Goal: Task Accomplishment & Management: Manage account settings

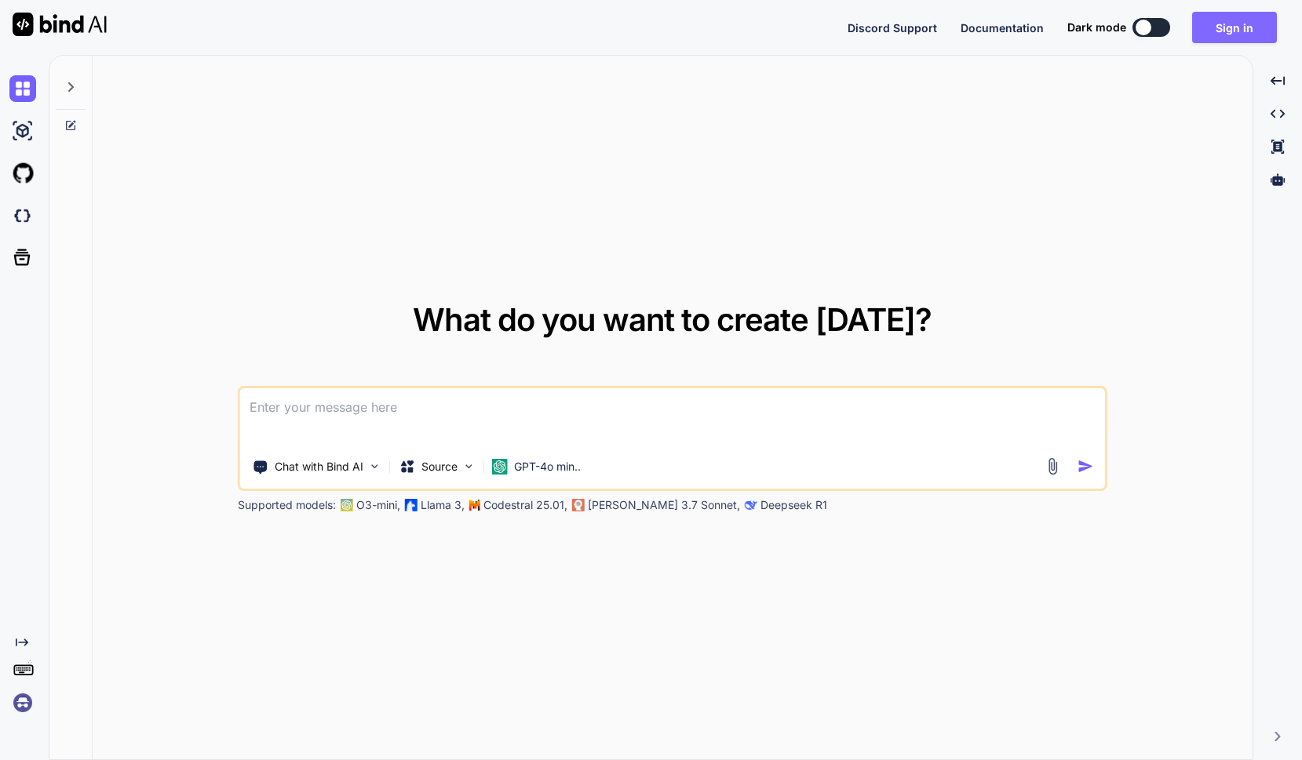
click at [1241, 24] on button "Sign in" at bounding box center [1234, 27] width 85 height 31
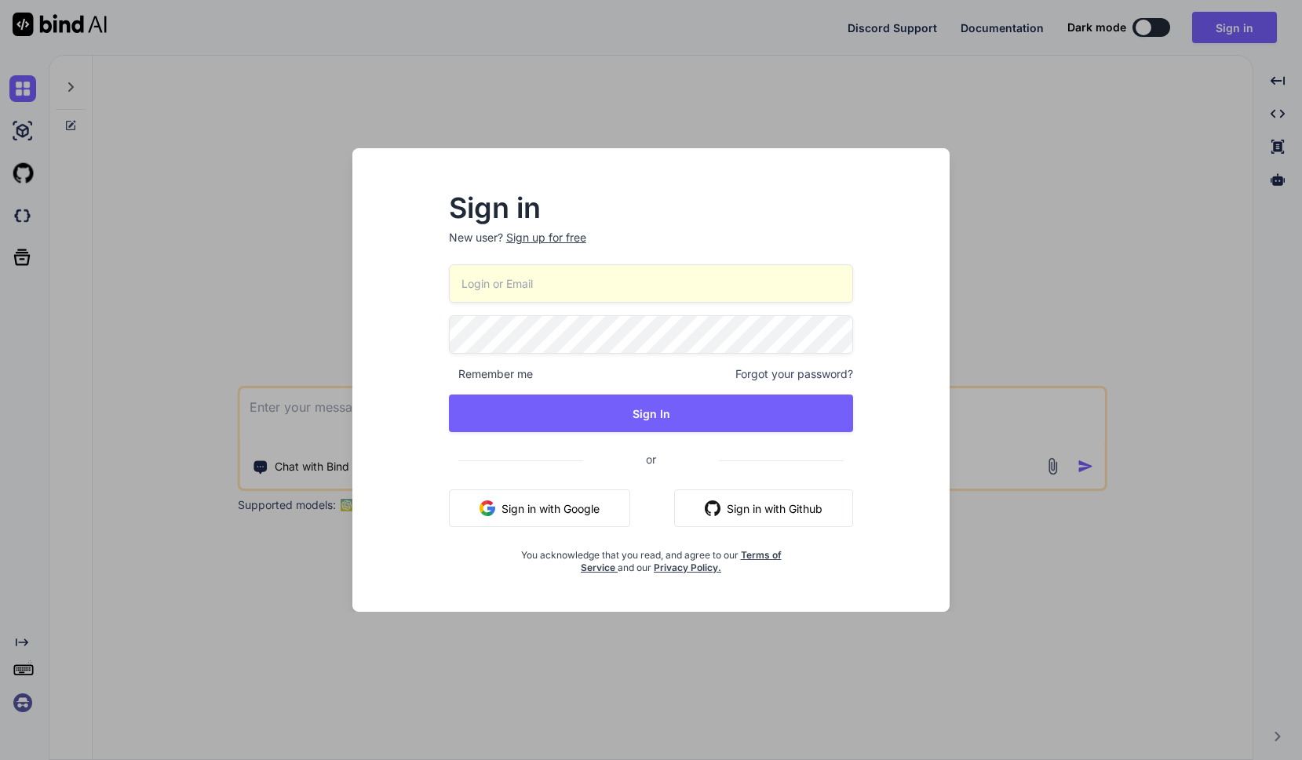
click at [749, 276] on input "email" at bounding box center [651, 283] width 405 height 38
click at [630, 284] on input "mail@[PERSON_NAME]-sive" at bounding box center [651, 283] width 405 height 38
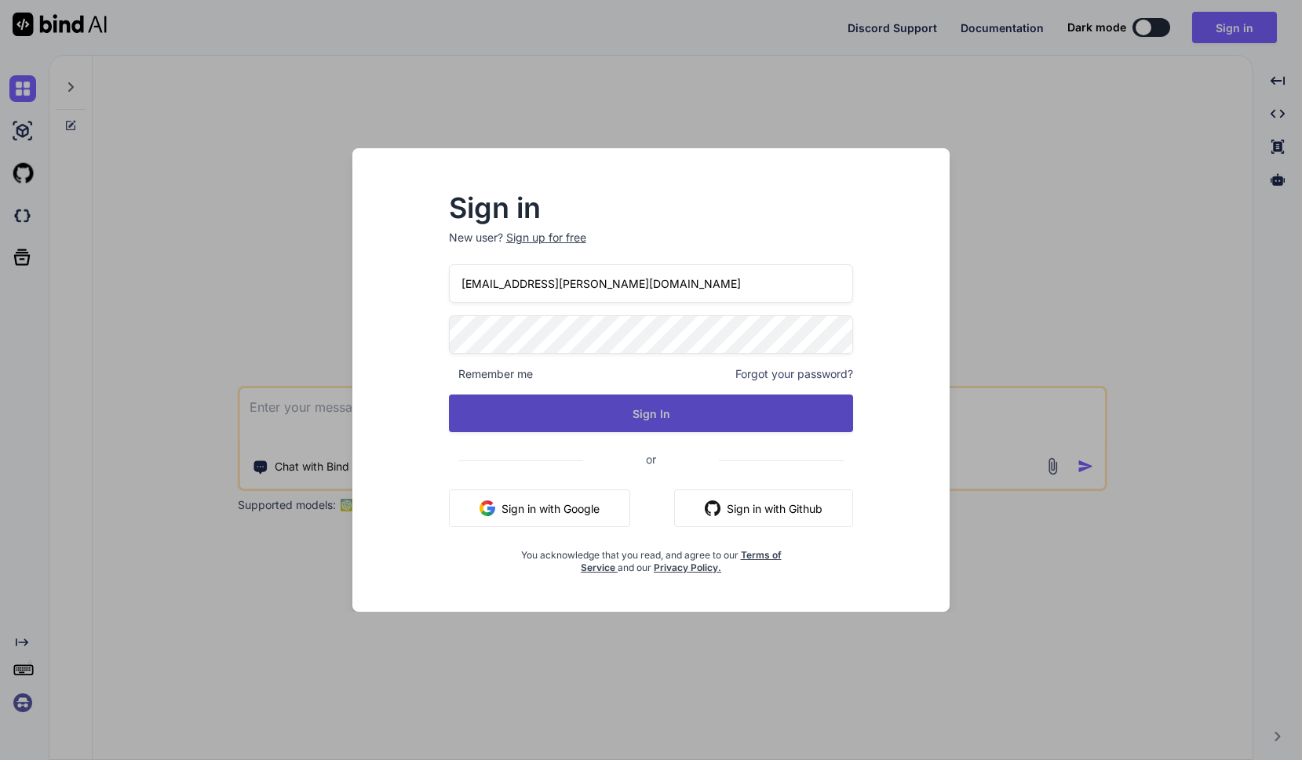
type input "[EMAIL_ADDRESS][PERSON_NAME][DOMAIN_NAME]"
click at [601, 409] on button "Sign In" at bounding box center [651, 414] width 405 height 38
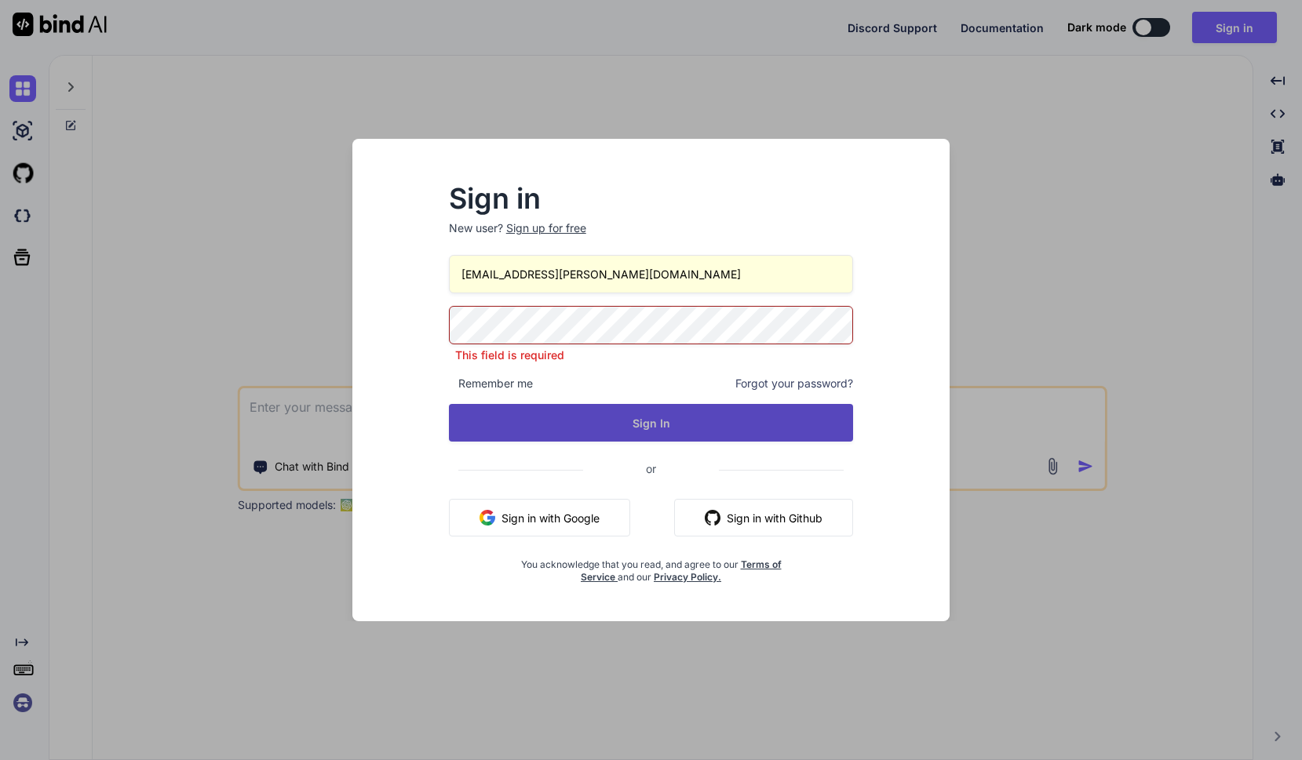
click at [618, 411] on button "Sign In" at bounding box center [651, 423] width 405 height 38
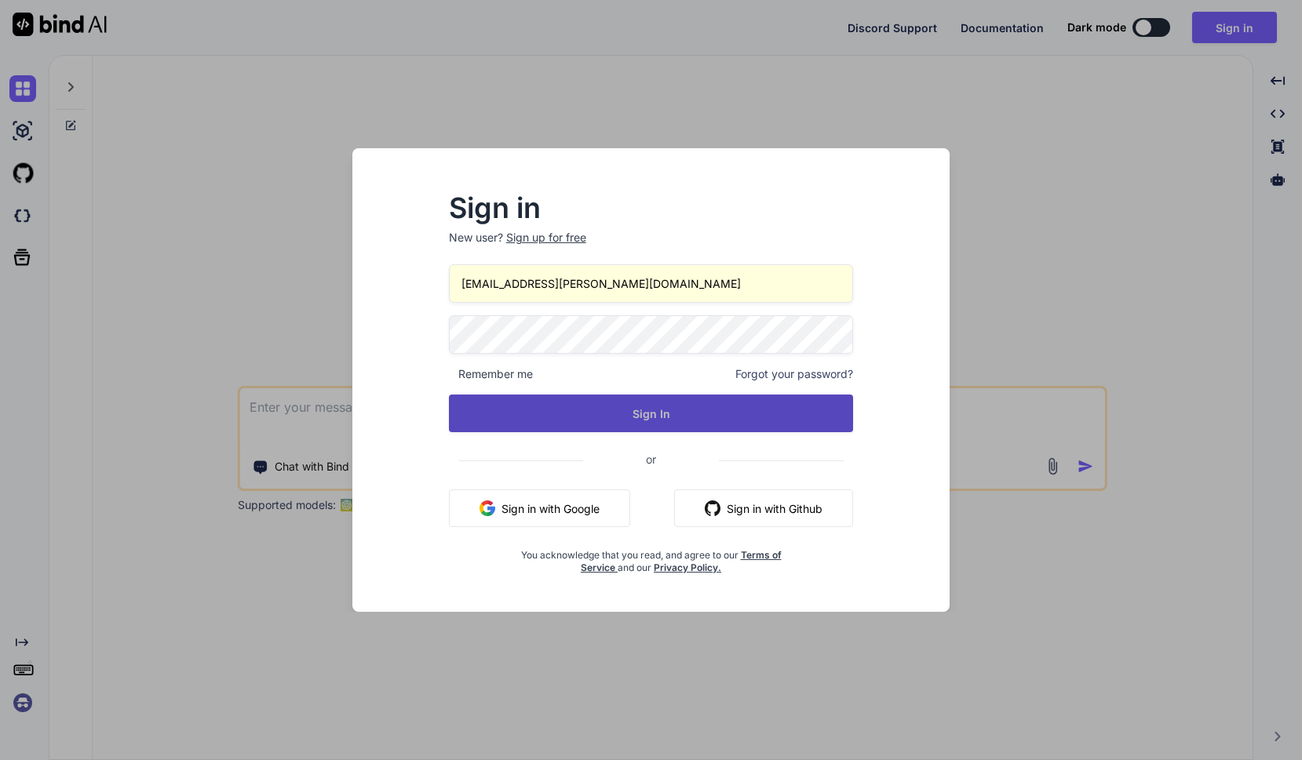
click at [733, 427] on button "Sign In" at bounding box center [651, 414] width 405 height 38
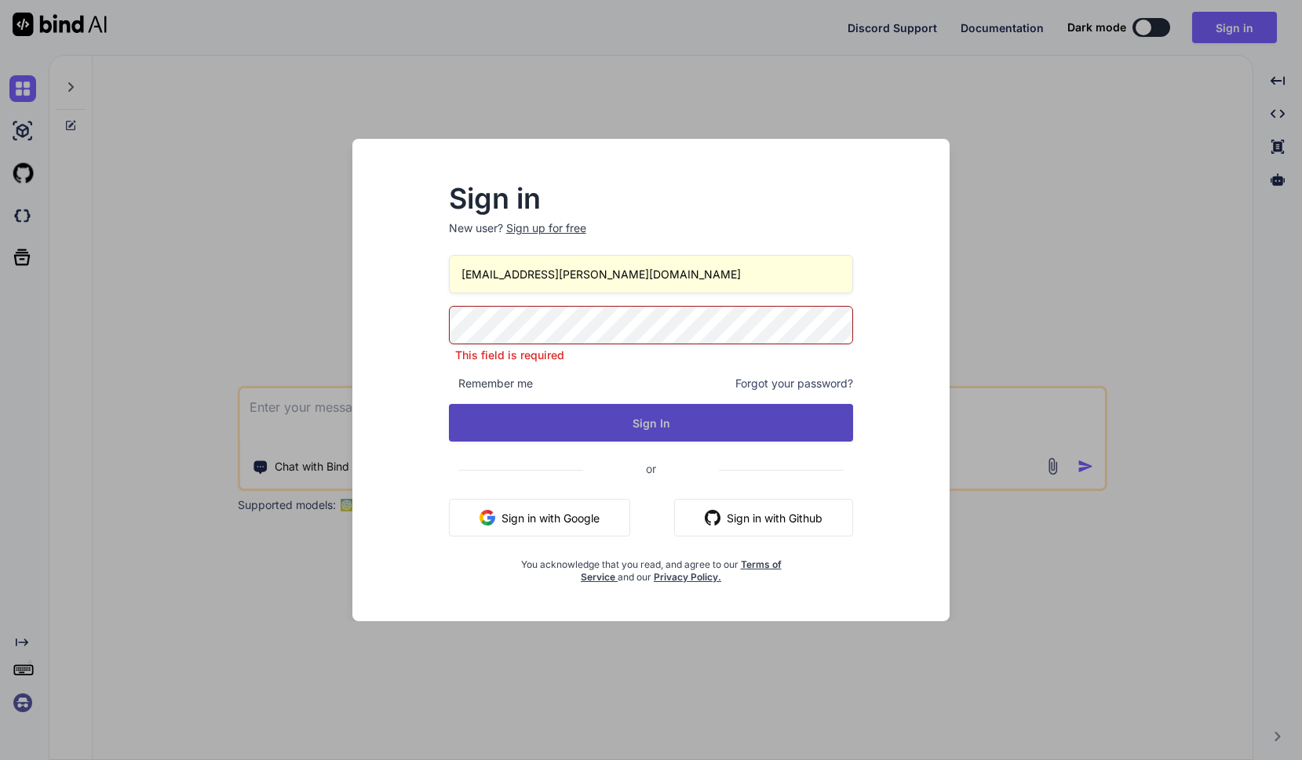
click at [717, 420] on button "Sign In" at bounding box center [651, 423] width 405 height 38
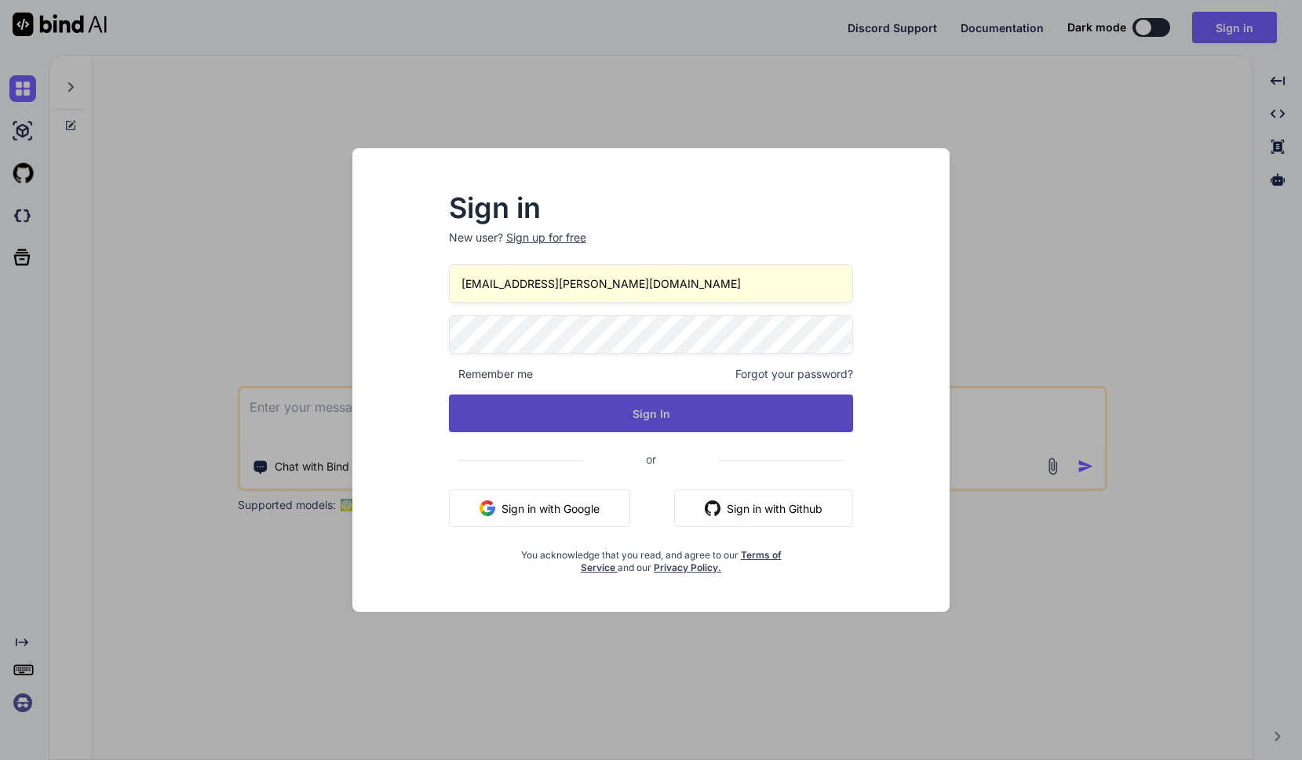
click at [651, 411] on button "Sign In" at bounding box center [651, 414] width 405 height 38
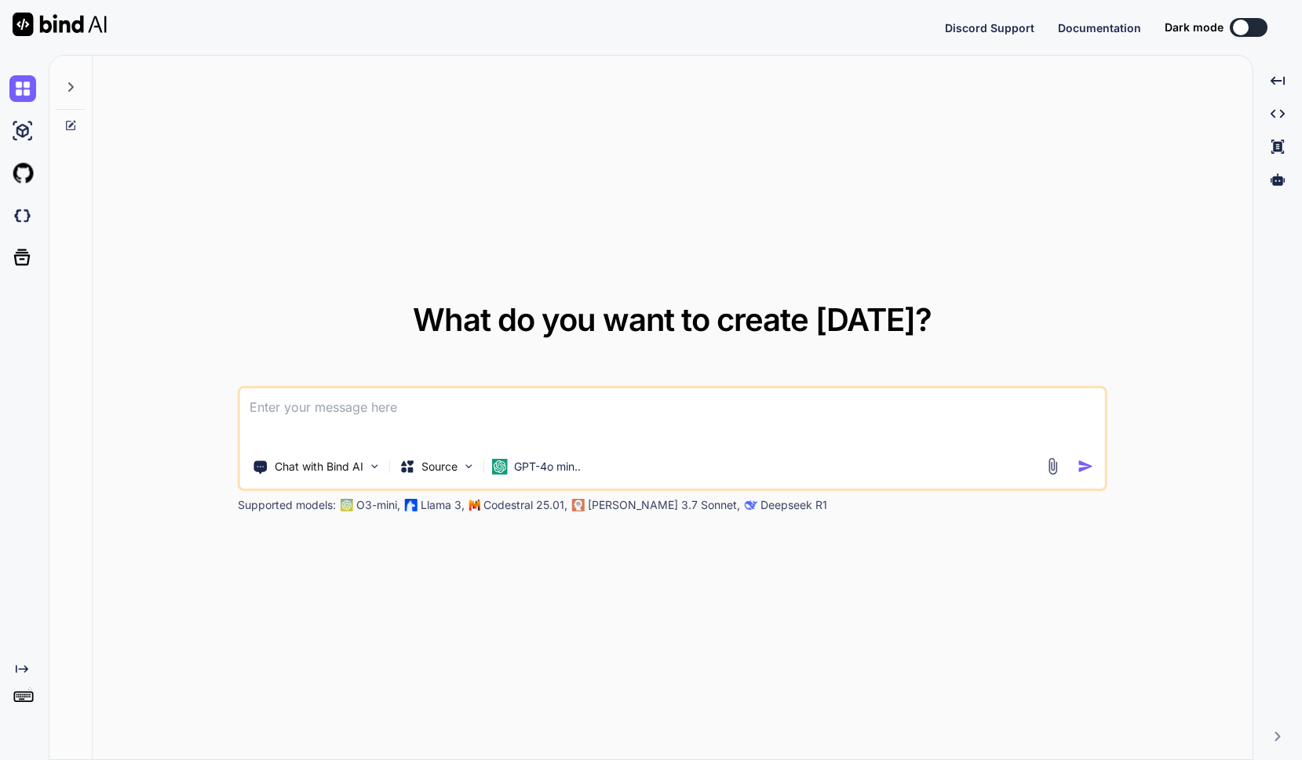
type textarea "x"
click at [1207, 31] on button "Sign in" at bounding box center [1234, 27] width 85 height 31
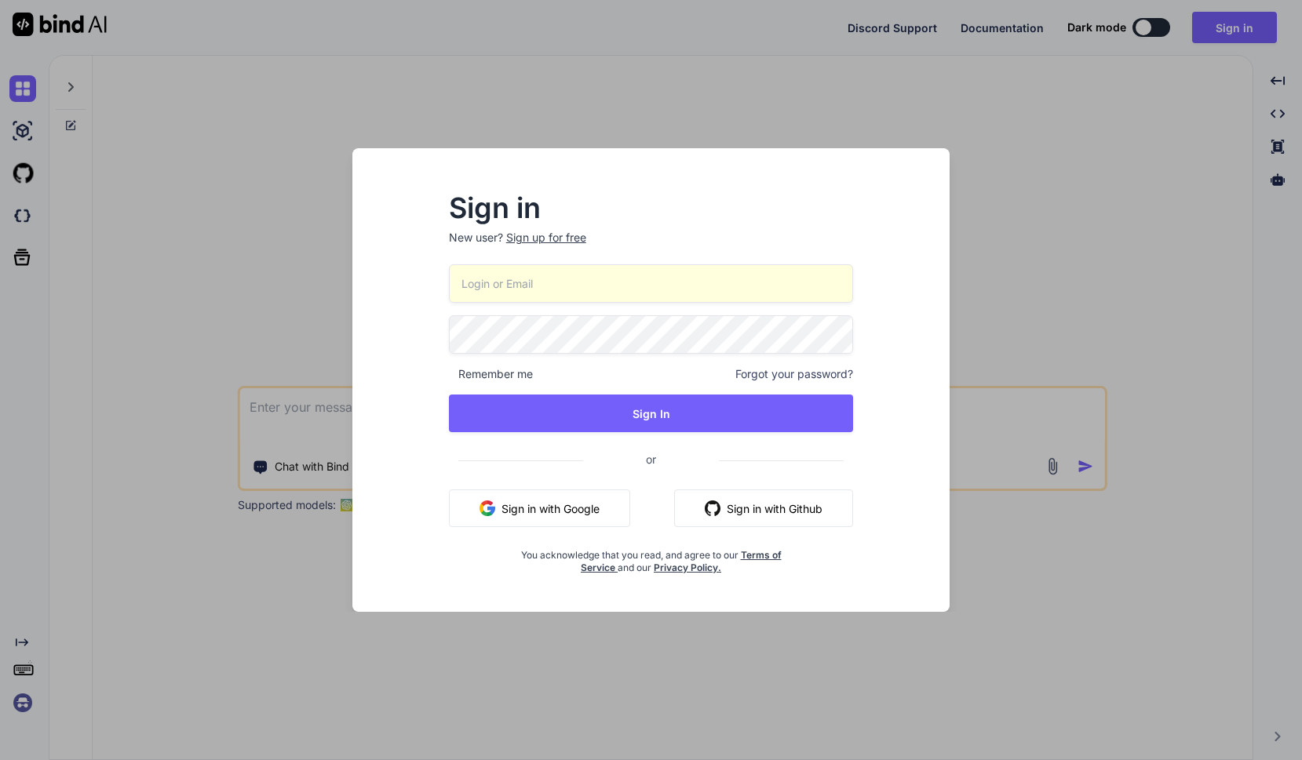
click at [758, 279] on input "email" at bounding box center [651, 283] width 405 height 38
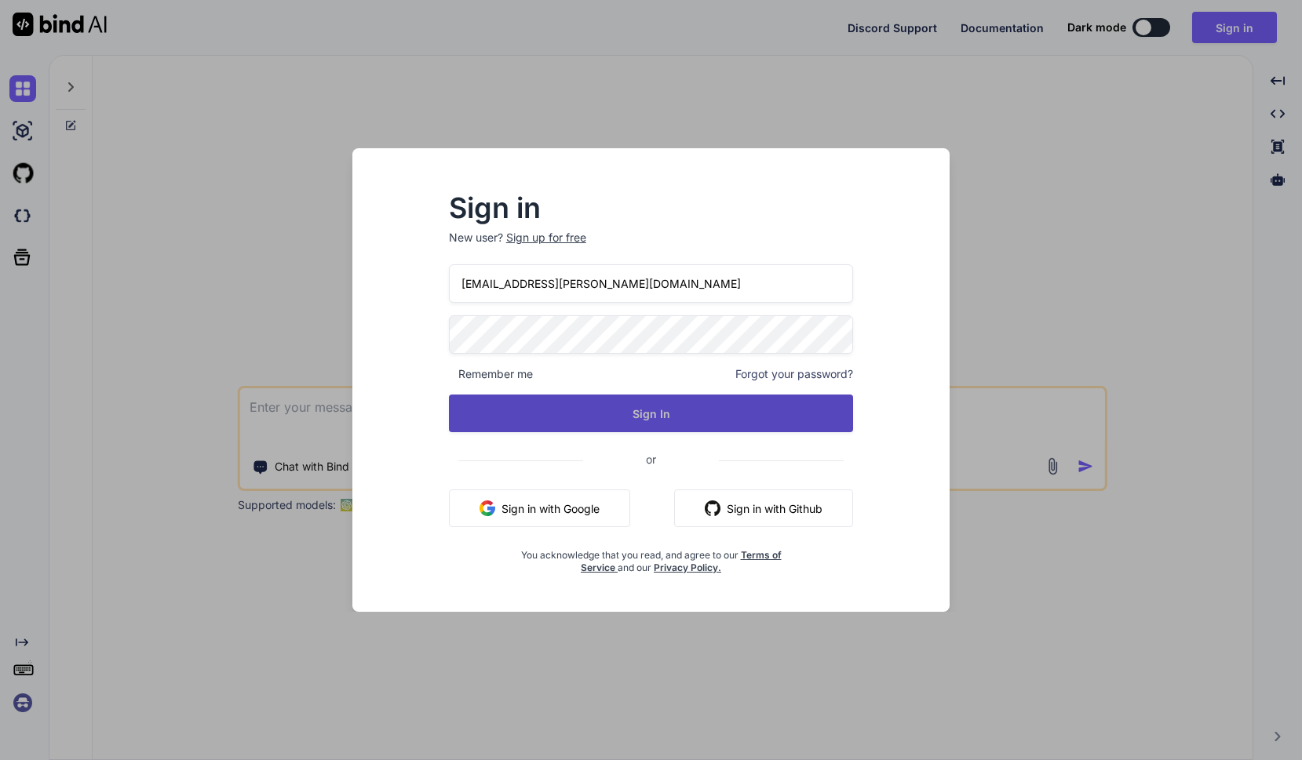
type input "[EMAIL_ADDRESS][PERSON_NAME][DOMAIN_NAME]"
click at [721, 413] on button "Sign In" at bounding box center [651, 414] width 405 height 38
